Goal: Transaction & Acquisition: Obtain resource

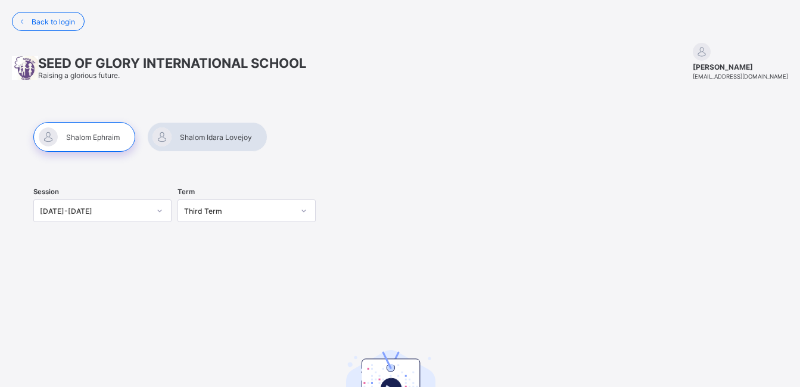
scroll to position [94, 0]
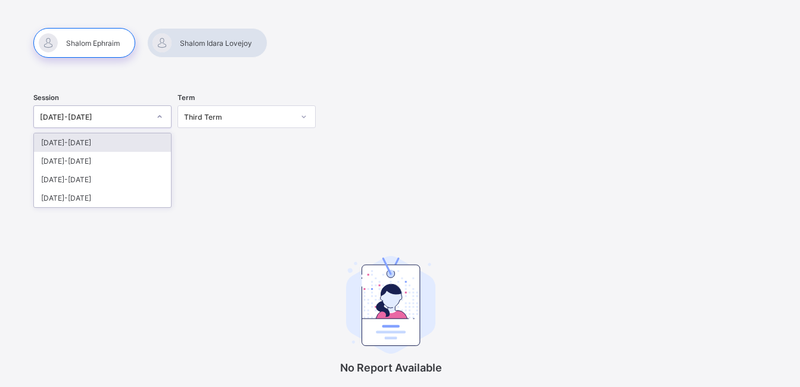
click at [116, 114] on div "[DATE]-[DATE]" at bounding box center [95, 117] width 110 height 9
click at [116, 141] on div "[DATE]-[DATE]" at bounding box center [102, 142] width 137 height 18
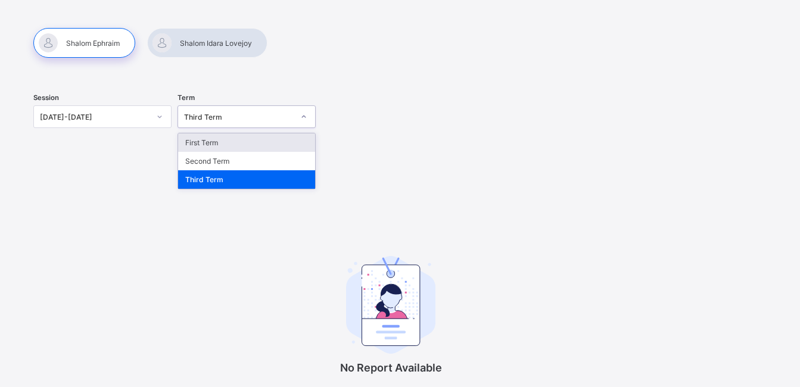
click at [210, 120] on div "Third Term" at bounding box center [239, 117] width 110 height 9
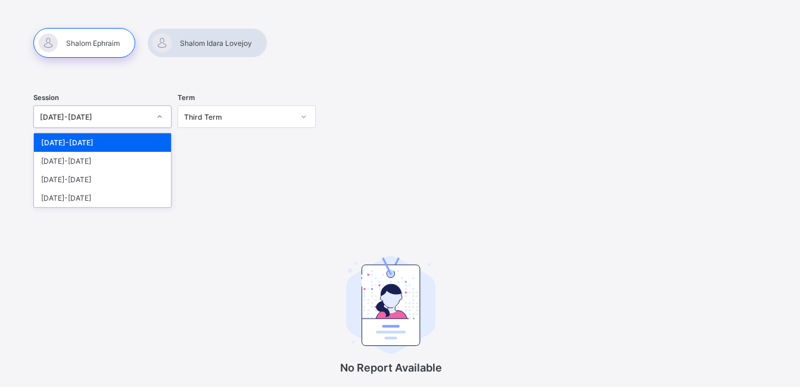
click at [101, 111] on div "[DATE]-[DATE]" at bounding box center [91, 116] width 114 height 17
click at [102, 144] on div "[DATE]-[DATE]" at bounding box center [102, 142] width 137 height 18
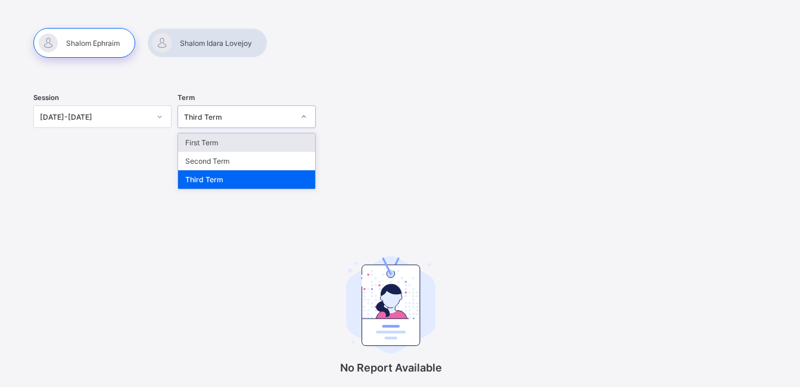
click at [212, 120] on div "Third Term" at bounding box center [239, 117] width 110 height 9
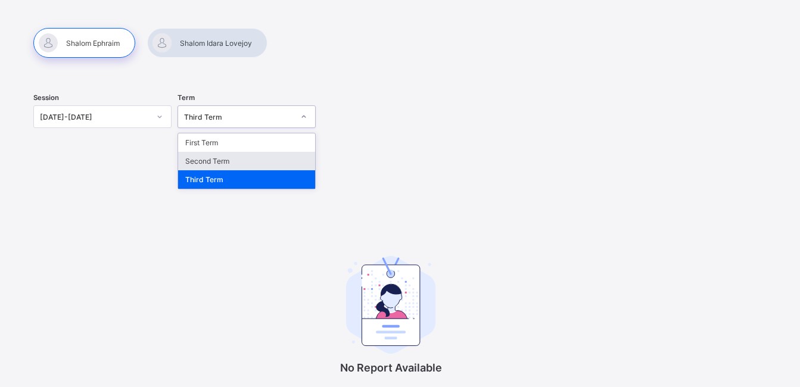
click at [213, 160] on div "Second Term" at bounding box center [246, 161] width 137 height 18
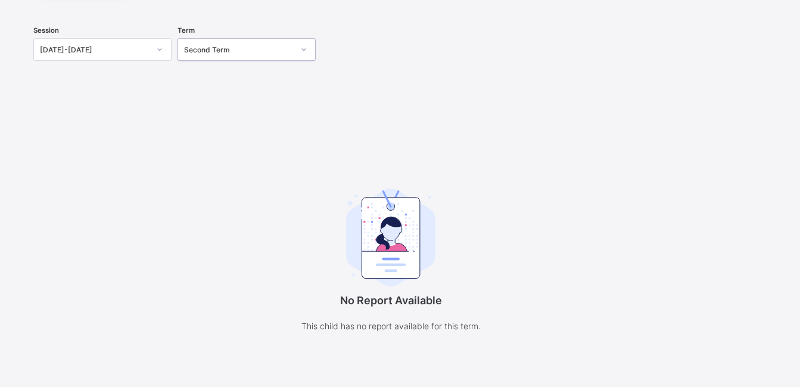
scroll to position [0, 0]
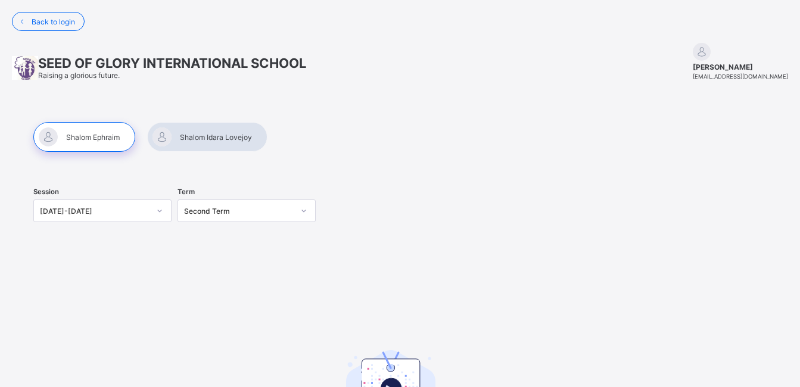
click at [177, 136] on div at bounding box center [207, 137] width 120 height 30
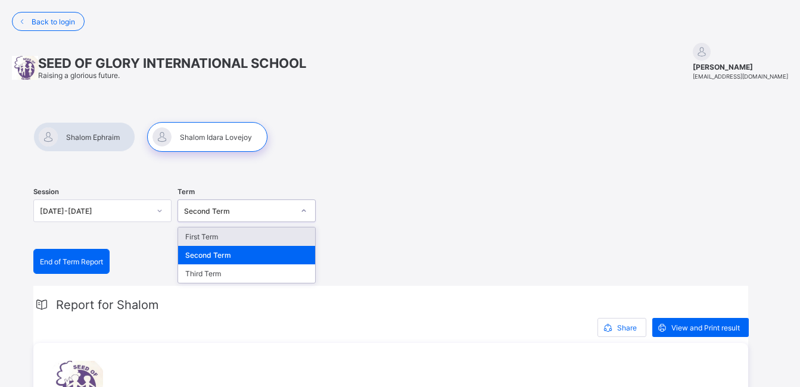
click at [237, 212] on div "Second Term" at bounding box center [239, 211] width 110 height 9
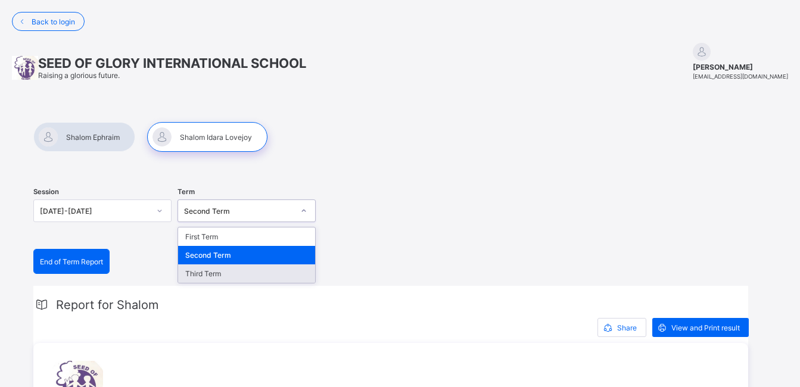
click at [255, 266] on div "Third Term" at bounding box center [246, 273] width 137 height 18
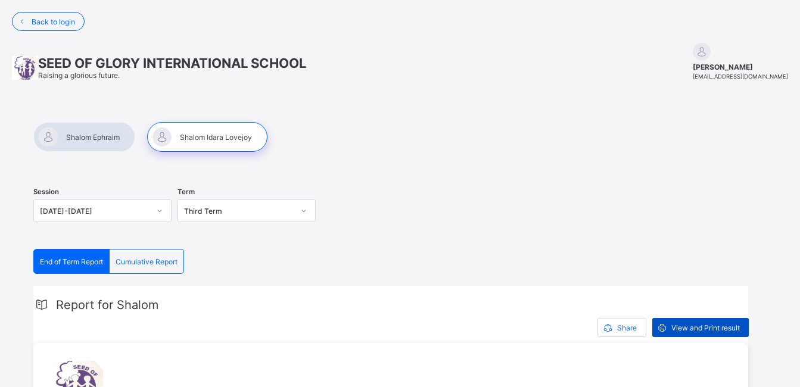
click at [690, 324] on span "View and Print result" at bounding box center [705, 327] width 68 height 9
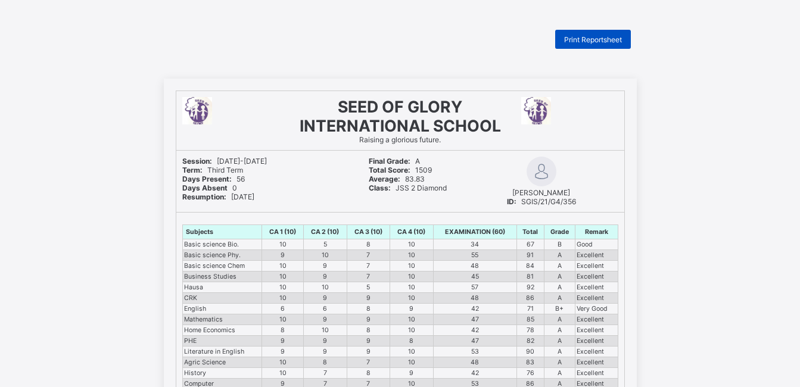
click at [594, 43] on span "Print Reportsheet" at bounding box center [593, 39] width 58 height 9
